Goal: Task Accomplishment & Management: Manage account settings

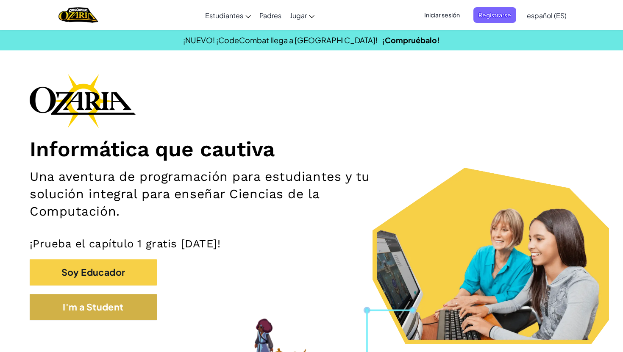
scroll to position [59, 0]
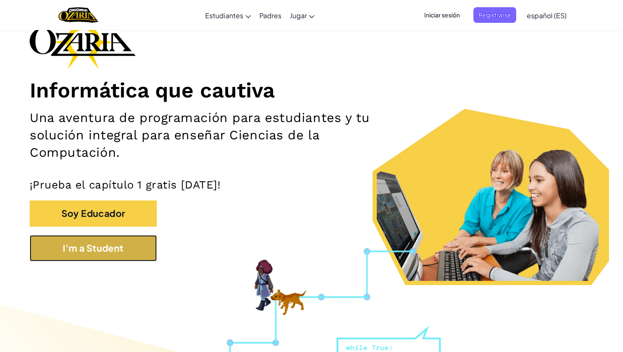
click at [139, 254] on button "I'm a Student" at bounding box center [93, 248] width 127 height 26
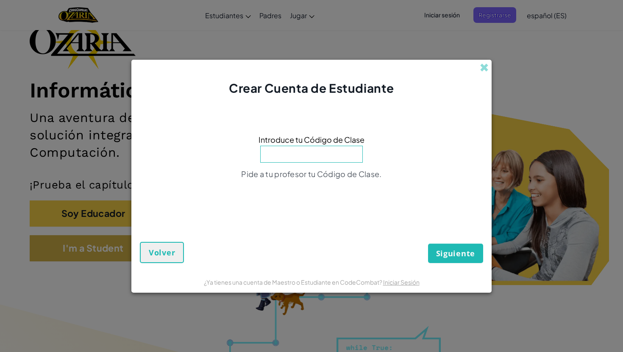
scroll to position [0, 0]
click at [489, 70] on div "Crear Cuenta de Estudiante" at bounding box center [311, 78] width 360 height 37
click at [484, 67] on span at bounding box center [484, 67] width 9 height 9
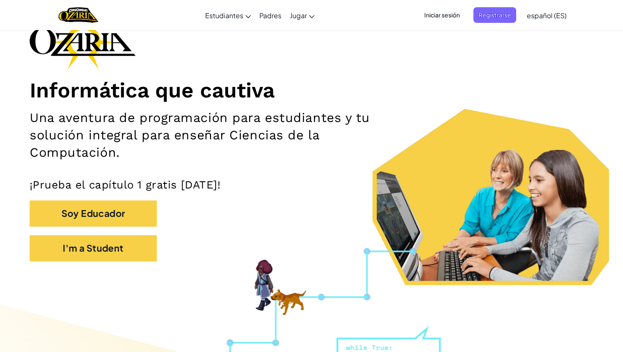
click at [447, 18] on span "Iniciar sesión" at bounding box center [442, 15] width 46 height 16
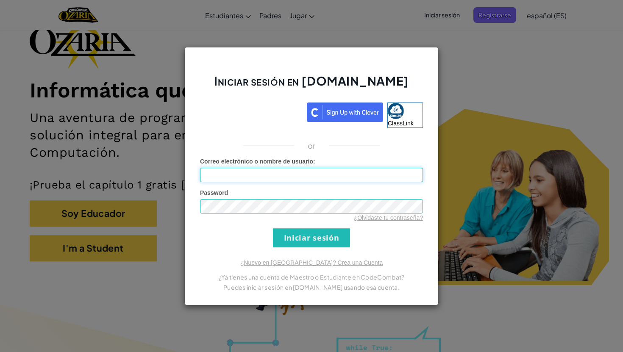
click at [327, 168] on input "Correo electrónico o nombre de usuario :" at bounding box center [311, 175] width 223 height 14
click at [321, 176] on input "Correo electrónico o nombre de usuario :" at bounding box center [311, 175] width 223 height 14
click at [305, 173] on input "mia" at bounding box center [311, 175] width 223 height 14
type input "m"
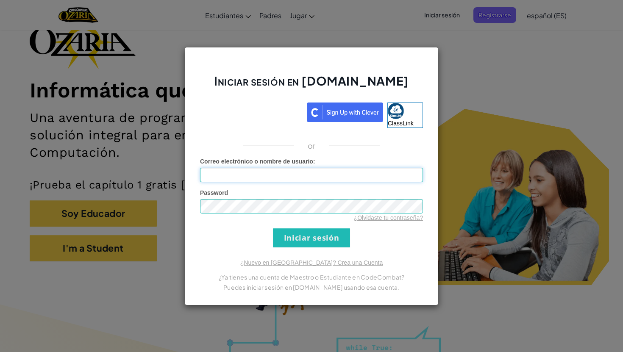
paste input "[EMAIL_ADDRESS][DOMAIN_NAME]"
type input "[EMAIL_ADDRESS][DOMAIN_NAME]"
click at [325, 242] on input "Iniciar sesión" at bounding box center [311, 238] width 77 height 19
